Goal: Check status: Check status

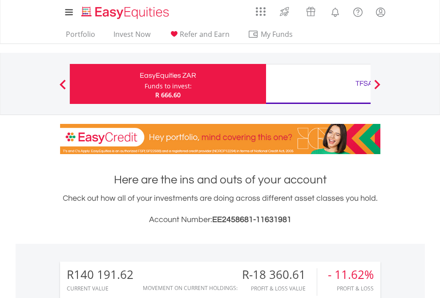
scroll to position [85, 140]
click at [144, 84] on div "Funds to invest:" at bounding box center [167, 86] width 47 height 9
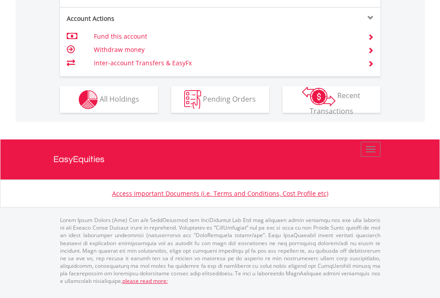
scroll to position [870, 0]
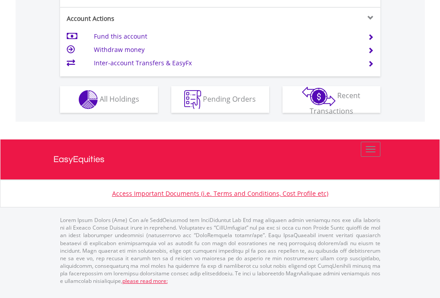
scroll to position [834, 0]
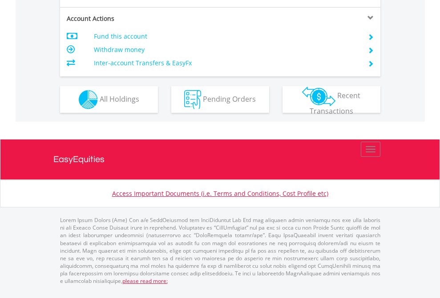
scroll to position [852, 0]
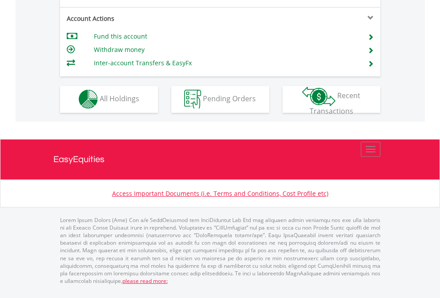
scroll to position [758, 0]
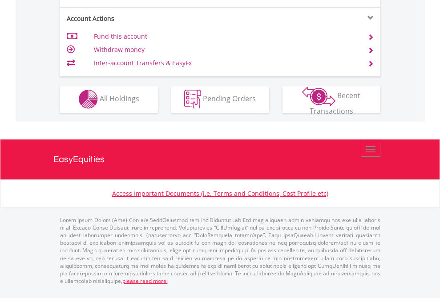
scroll to position [831, 0]
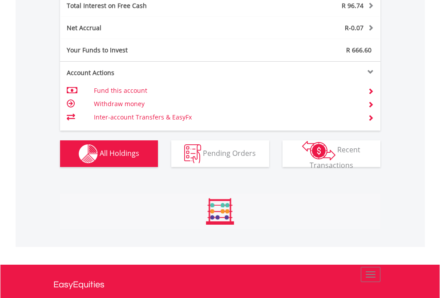
scroll to position [85, 140]
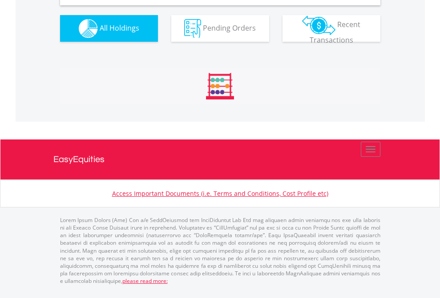
scroll to position [859, 0]
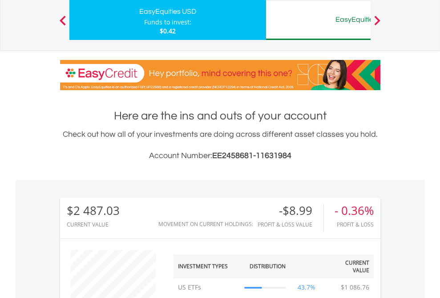
scroll to position [85, 140]
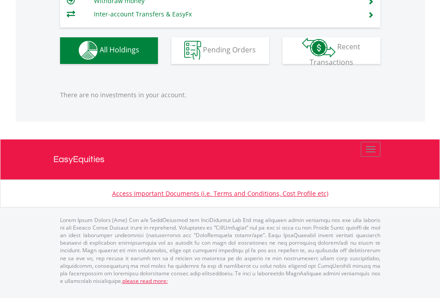
scroll to position [85, 140]
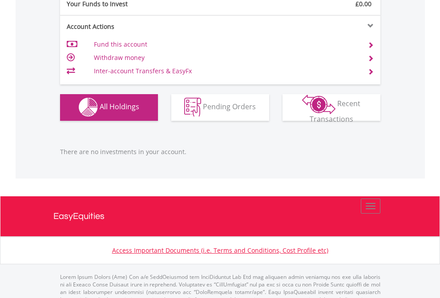
scroll to position [880, 0]
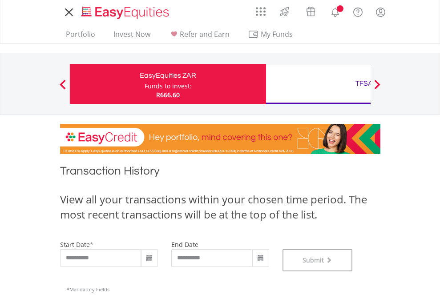
scroll to position [361, 0]
click at [318, 84] on div "TFSA" at bounding box center [363, 83] width 185 height 12
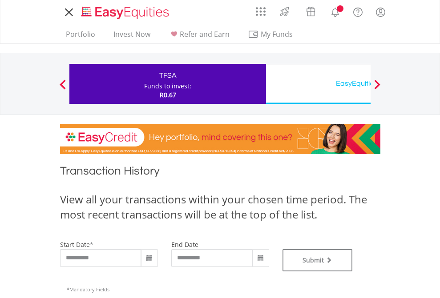
type input "**********"
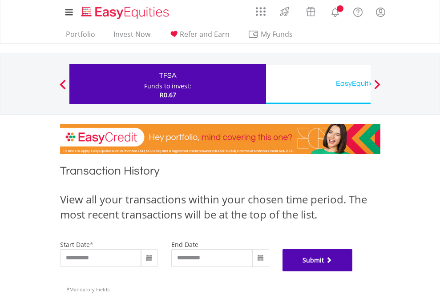
click at [353, 272] on button "Submit" at bounding box center [317, 260] width 70 height 22
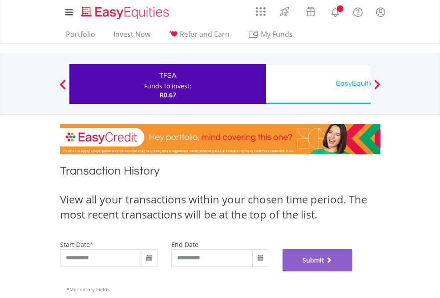
scroll to position [361, 0]
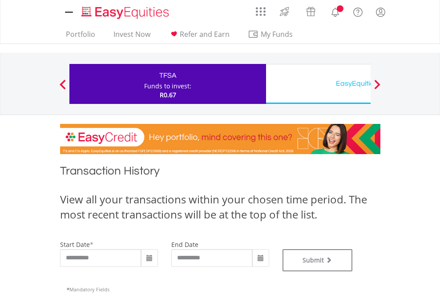
click at [318, 84] on div "EasyEquities USD" at bounding box center [363, 83] width 185 height 12
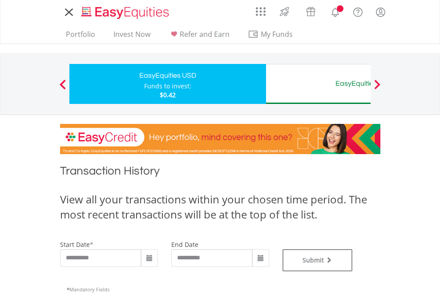
type input "**********"
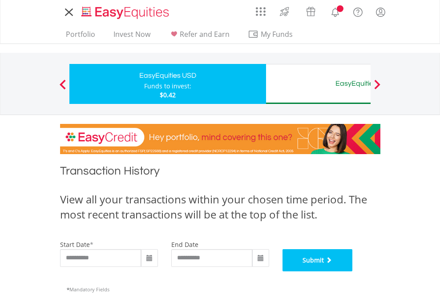
click at [353, 272] on button "Submit" at bounding box center [317, 260] width 70 height 22
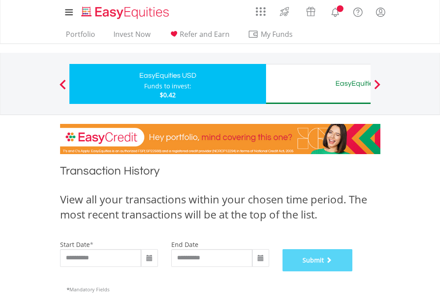
scroll to position [361, 0]
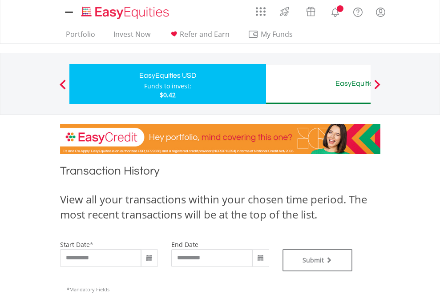
click at [318, 84] on div "EasyEquities AUD" at bounding box center [363, 83] width 185 height 12
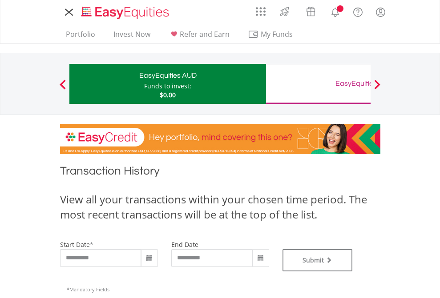
type input "**********"
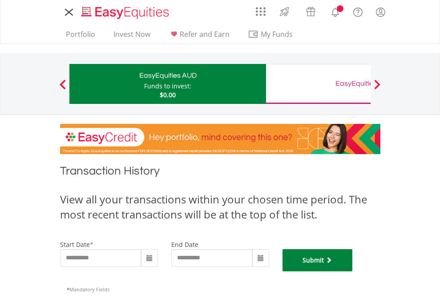
click at [353, 272] on button "Submit" at bounding box center [317, 260] width 70 height 22
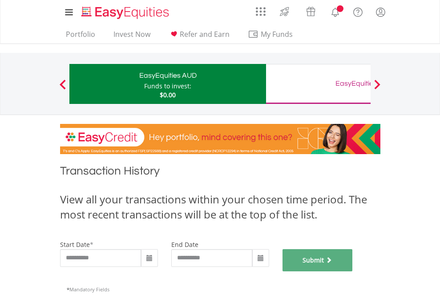
scroll to position [361, 0]
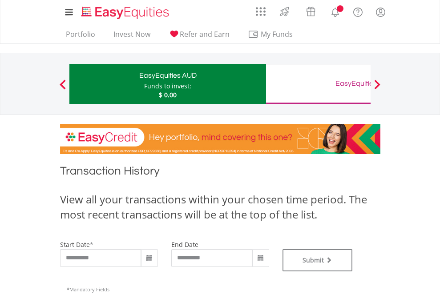
click at [318, 84] on div "EasyEquities GBP" at bounding box center [363, 83] width 185 height 12
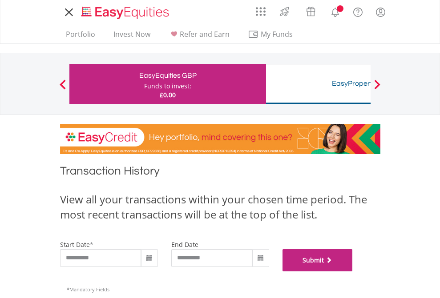
click at [353, 272] on button "Submit" at bounding box center [317, 260] width 70 height 22
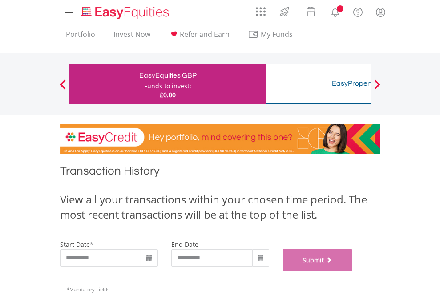
scroll to position [361, 0]
